Goal: Obtain resource: Obtain resource

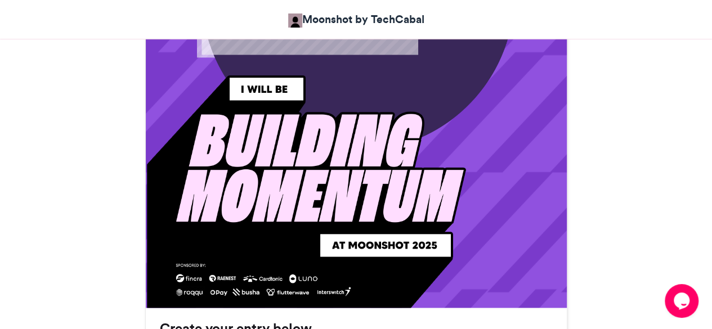
drag, startPoint x: 716, startPoint y: 46, endPoint x: 719, endPoint y: 129, distance: 82.8
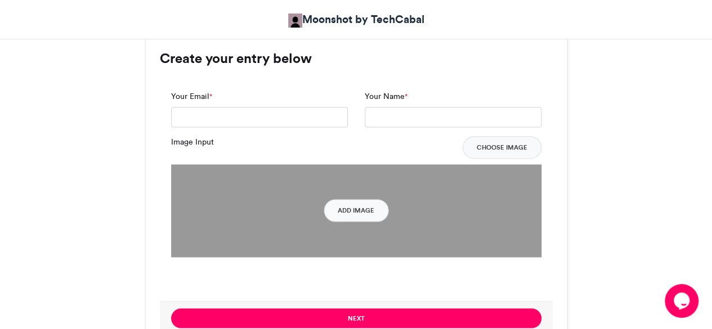
scroll to position [846, 0]
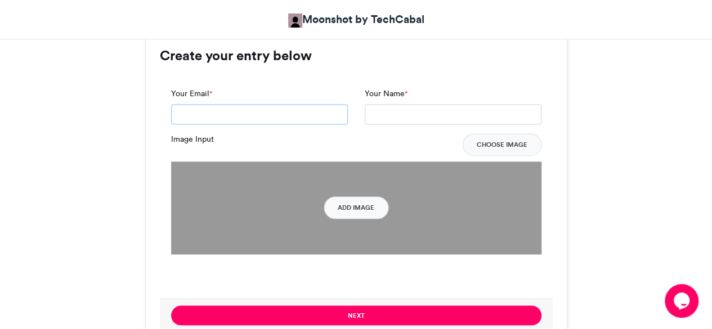
click at [306, 106] on input "Your Email *" at bounding box center [259, 114] width 177 height 20
type input "**********"
click at [380, 117] on input "Your Name *" at bounding box center [453, 114] width 177 height 20
type input "**********"
click at [354, 210] on button "Add Image" at bounding box center [356, 207] width 65 height 23
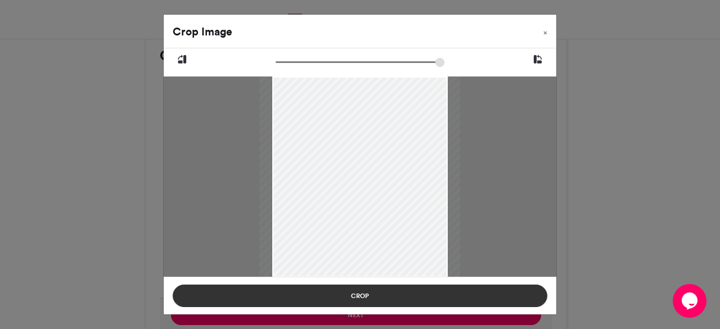
click at [428, 297] on button "Crop" at bounding box center [360, 296] width 375 height 23
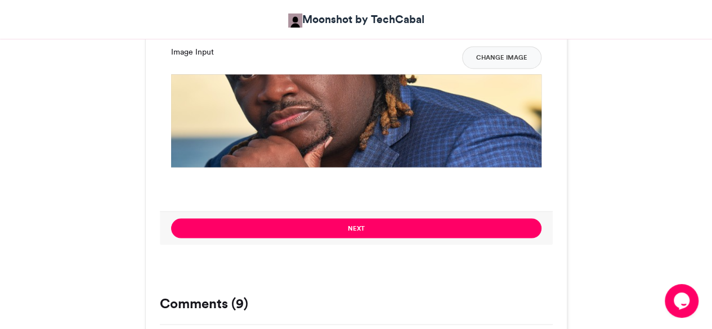
scroll to position [910, 0]
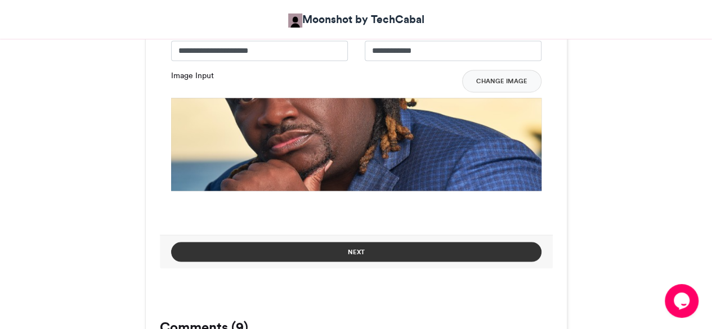
click at [386, 250] on button "Next" at bounding box center [356, 252] width 370 height 20
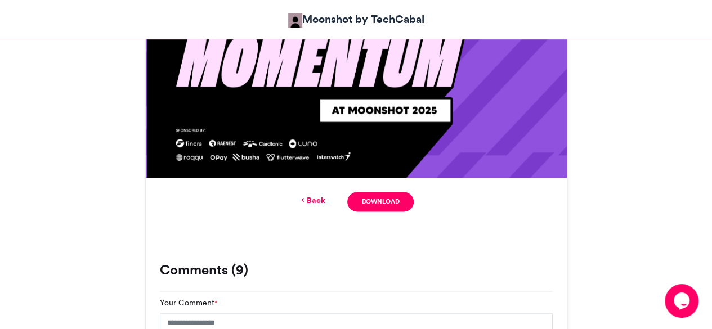
scroll to position [634, 0]
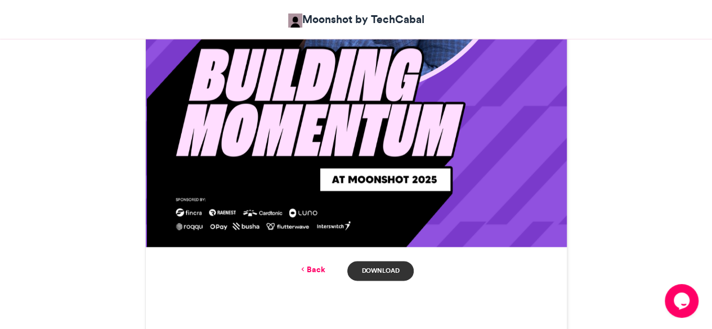
click at [386, 268] on link "Download" at bounding box center [380, 271] width 66 height 20
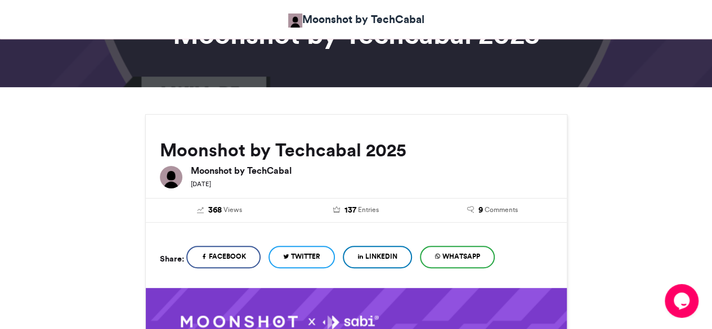
scroll to position [0, 0]
